Goal: Entertainment & Leisure: Consume media (video, audio)

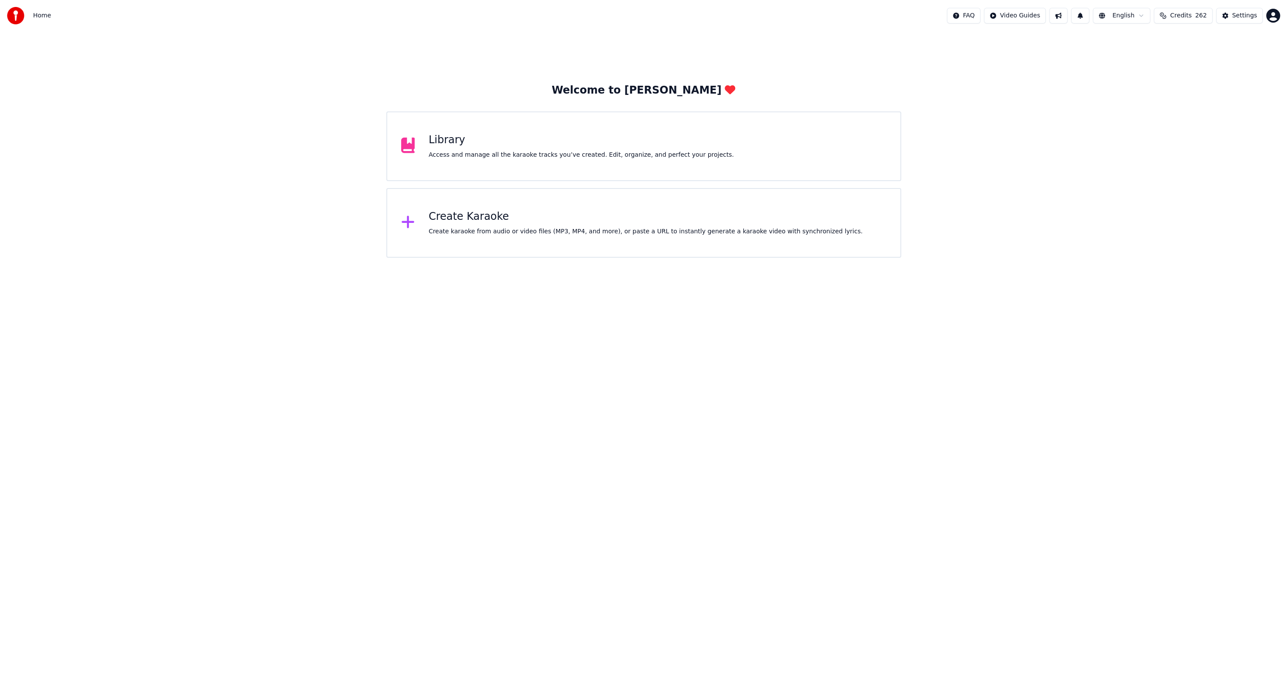
click at [573, 162] on div "Library Access and manage all the karaoke tracks you’ve created. Edit, organize…" at bounding box center [643, 146] width 515 height 70
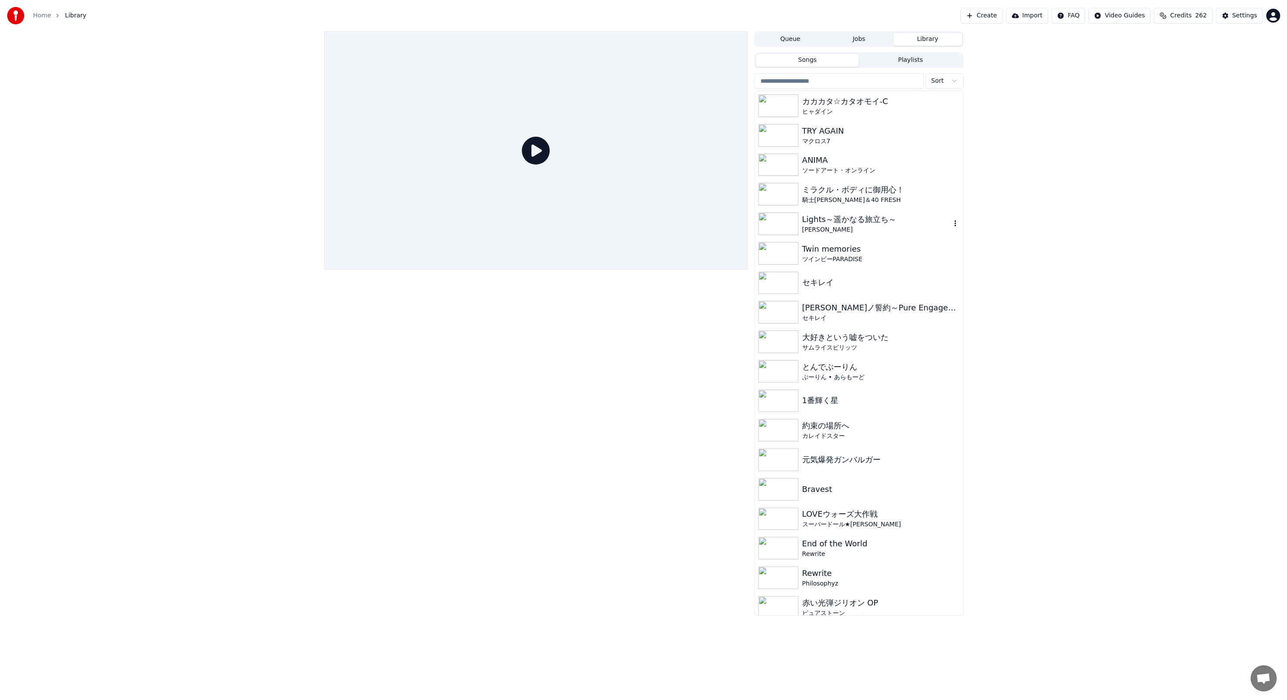
click at [894, 229] on div "[PERSON_NAME]" at bounding box center [876, 230] width 148 height 9
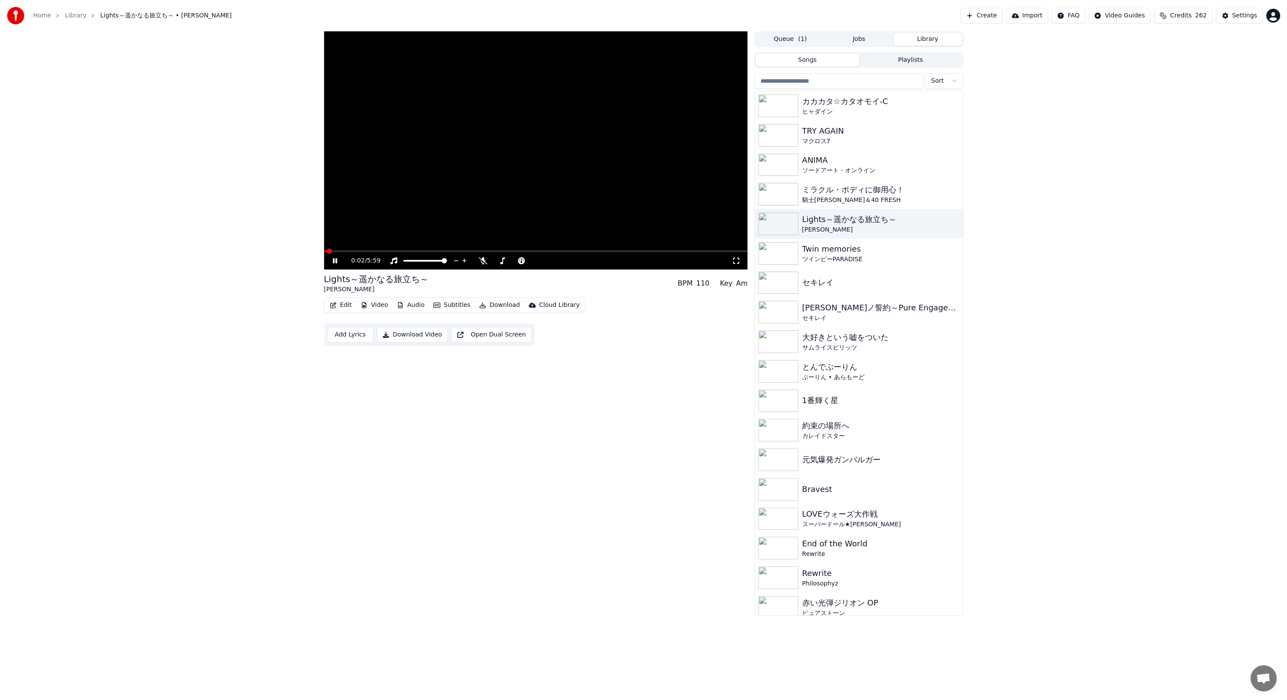
click at [353, 250] on video at bounding box center [536, 150] width 424 height 238
click at [359, 251] on span at bounding box center [536, 251] width 424 height 2
click at [371, 251] on span at bounding box center [536, 251] width 424 height 2
click at [380, 250] on video at bounding box center [536, 150] width 424 height 238
click at [382, 251] on span at bounding box center [536, 251] width 424 height 2
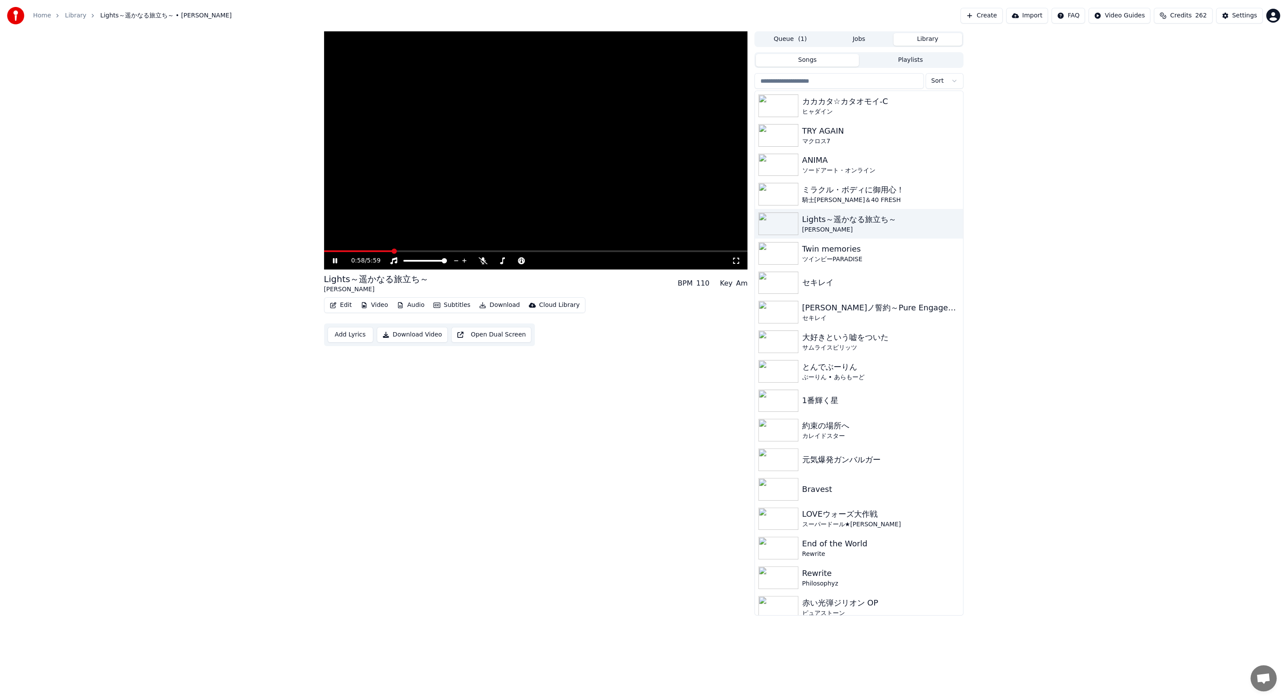
click at [392, 251] on span at bounding box center [536, 251] width 424 height 2
click at [400, 251] on span at bounding box center [536, 251] width 424 height 2
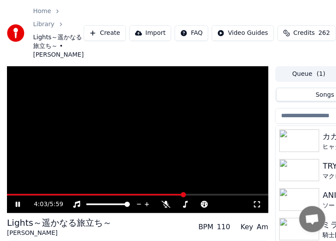
click at [277, 55] on div "Home Library Lights～遥かなる旅立ち～ • [PERSON_NAME] Create Import FAQ Video Guides Cre…" at bounding box center [168, 33] width 336 height 66
click at [59, 210] on video at bounding box center [137, 139] width 261 height 147
click at [65, 211] on video at bounding box center [137, 139] width 261 height 147
click at [71, 197] on span at bounding box center [73, 194] width 5 height 5
click at [57, 197] on span at bounding box center [57, 194] width 5 height 5
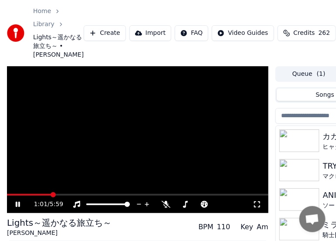
click at [51, 197] on span at bounding box center [53, 194] width 5 height 5
click at [57, 199] on video at bounding box center [137, 139] width 261 height 147
click at [47, 197] on span at bounding box center [48, 194] width 5 height 5
click at [59, 193] on video at bounding box center [137, 139] width 261 height 147
click at [20, 208] on icon at bounding box center [24, 204] width 20 height 7
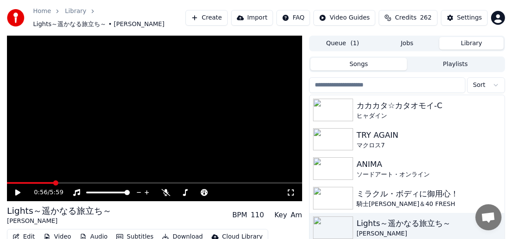
click at [507, 77] on div "0:56 / 5:59 Lights～遥かなる旅立ち～ [PERSON_NAME] BPM 110 Key Am Edit Video Audio Subti…" at bounding box center [256, 157] width 512 height 243
click at [99, 131] on video at bounding box center [154, 119] width 295 height 166
click at [192, 190] on span at bounding box center [192, 192] width 5 height 5
click at [79, 148] on video at bounding box center [154, 119] width 295 height 166
